Goal: Task Accomplishment & Management: Manage account settings

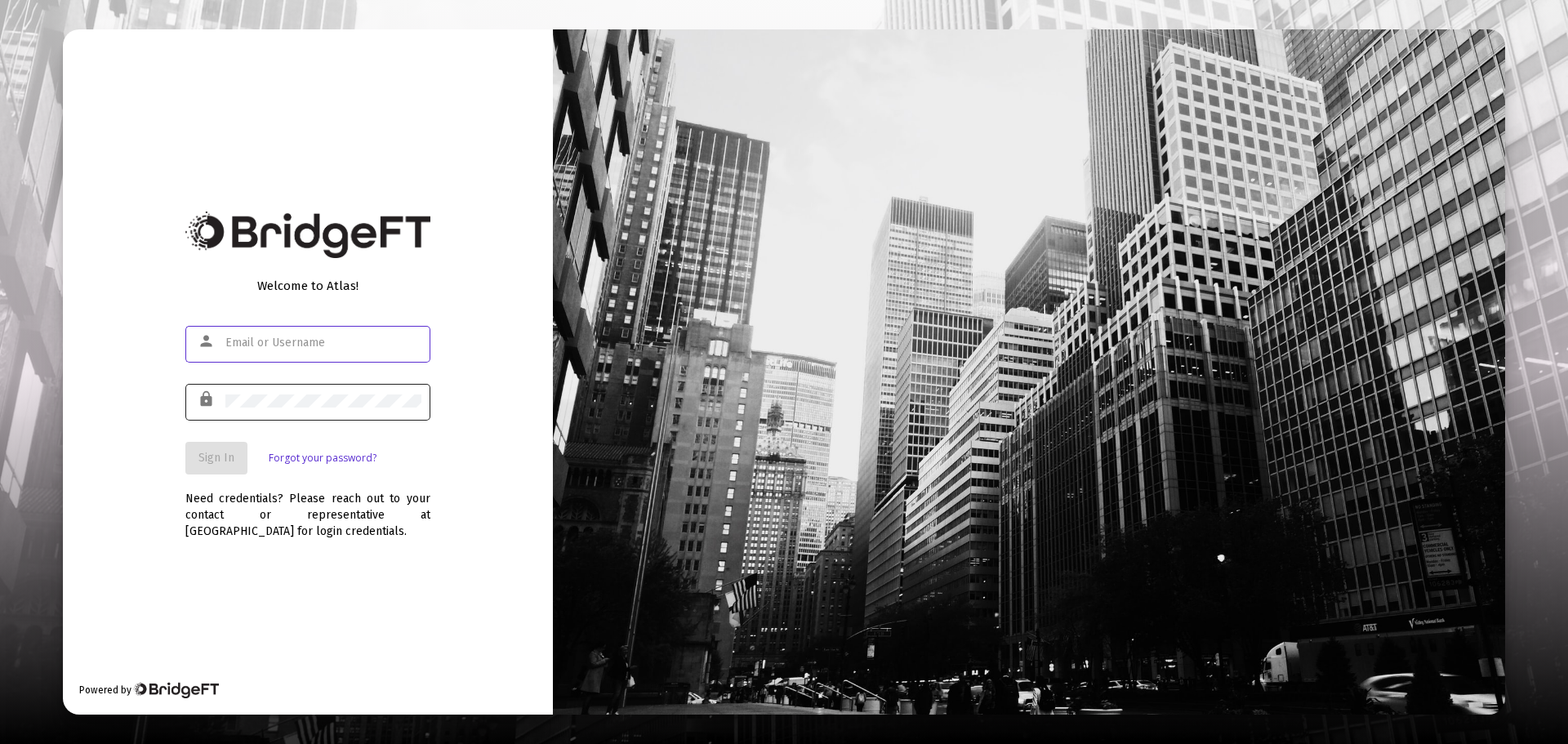
type input "[PERSON_NAME][EMAIL_ADDRESS][DOMAIN_NAME]"
click at [253, 390] on div at bounding box center [323, 401] width 196 height 40
click at [231, 456] on span "Sign In" at bounding box center [216, 458] width 36 height 14
click at [313, 3] on div at bounding box center [784, 372] width 1568 height 744
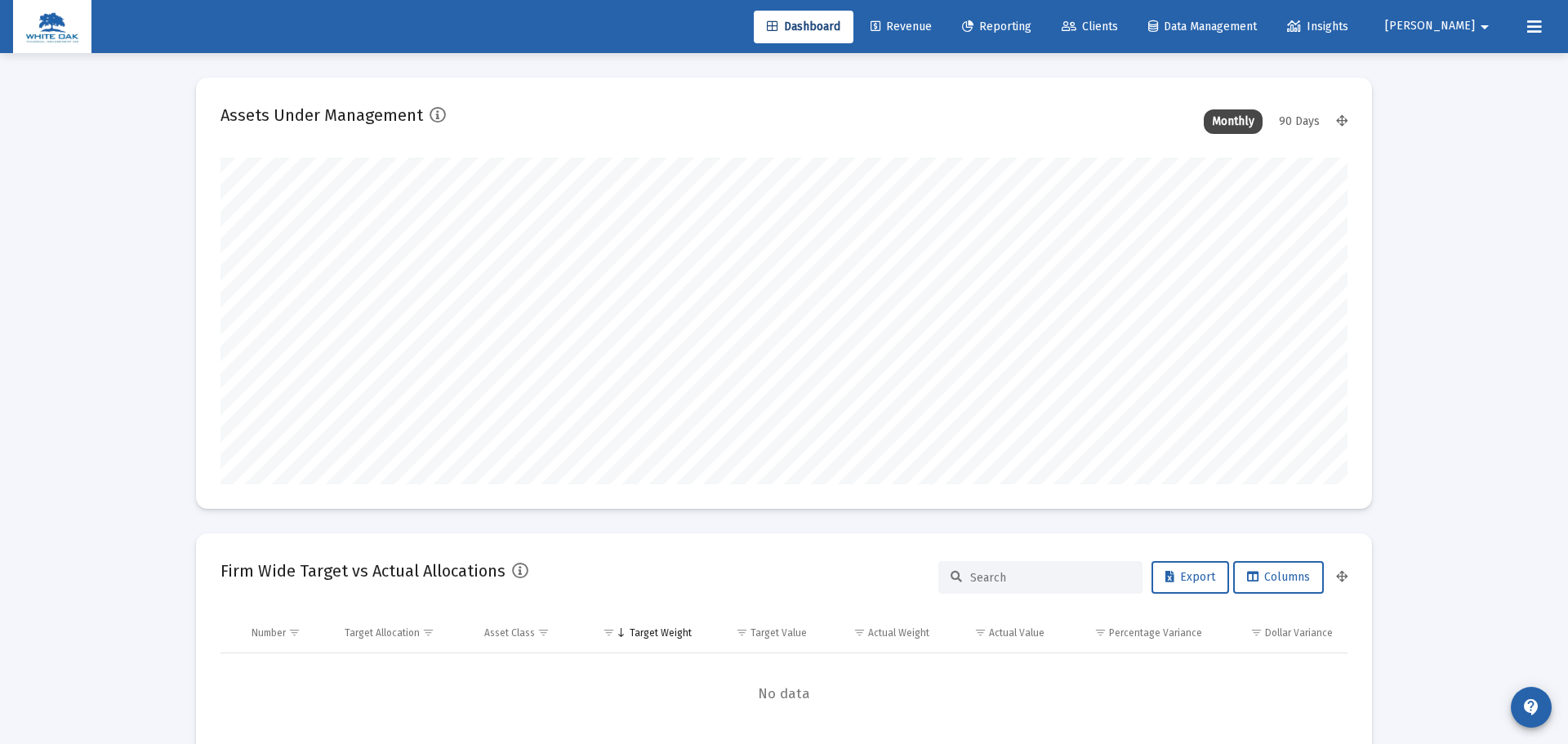
type input "[DATE]"
